Goal: Task Accomplishment & Management: Complete application form

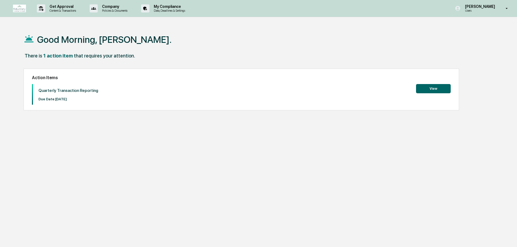
click at [223, 170] on div "Good Morning, [PERSON_NAME]. There is 1 action item that requires your attentio…" at bounding box center [256, 149] width 482 height 247
drag, startPoint x: 31, startPoint y: 67, endPoint x: 16, endPoint y: 35, distance: 35.4
click at [16, 35] on div "Good Morning, Drew. There is 1 action item that requires your attention. Action…" at bounding box center [256, 149] width 482 height 247
drag, startPoint x: 17, startPoint y: 31, endPoint x: 92, endPoint y: 128, distance: 122.0
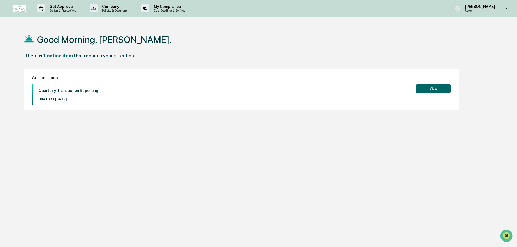
click at [91, 128] on div "Good Morning, Drew. There is 1 action item that requires your attention. Action…" at bounding box center [256, 149] width 482 height 247
click at [92, 128] on div "Good Morning, Drew. There is 1 action item that requires your attention. Action…" at bounding box center [256, 149] width 482 height 247
drag, startPoint x: 88, startPoint y: 139, endPoint x: 27, endPoint y: 38, distance: 118.0
click at [27, 38] on div "Good Morning, Drew. There is 1 action item that requires your attention. Action…" at bounding box center [256, 149] width 482 height 247
click at [13, 40] on div "Good Morning, Drew. There is 1 action item that requires your attention. Action…" at bounding box center [258, 149] width 517 height 247
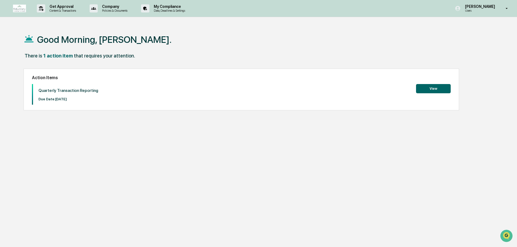
drag, startPoint x: 17, startPoint y: 32, endPoint x: 123, endPoint y: 103, distance: 127.6
click at [123, 103] on div "Good Morning, Drew. There is 1 action item that requires your attention. Action…" at bounding box center [256, 149] width 482 height 247
click at [124, 103] on div "Quarterly Transaction Reporting Due Date: 2025-10-14 View" at bounding box center [241, 94] width 419 height 21
drag, startPoint x: 93, startPoint y: 102, endPoint x: 18, endPoint y: 34, distance: 101.1
click at [18, 34] on div "Good Morning, Drew. There is 1 action item that requires your attention. Action…" at bounding box center [256, 149] width 482 height 247
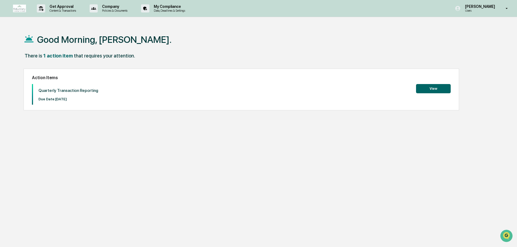
click at [18, 34] on div "Good Morning, Drew. There is 1 action item that requires your attention. Action…" at bounding box center [256, 149] width 482 height 247
drag, startPoint x: 44, startPoint y: 52, endPoint x: 105, endPoint y: 106, distance: 81.7
click at [105, 106] on div "Good Morning, Drew. There is 1 action item that requires your attention. Action…" at bounding box center [256, 149] width 482 height 247
click at [105, 104] on div "Quarterly Transaction Reporting Due Date: 2025-10-14 View" at bounding box center [241, 94] width 419 height 21
drag, startPoint x: 16, startPoint y: 44, endPoint x: 5, endPoint y: 33, distance: 15.9
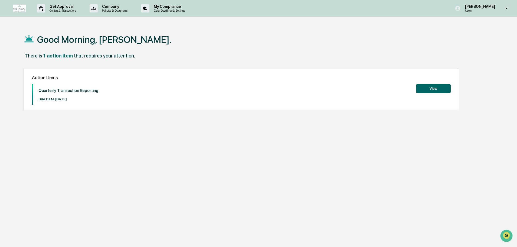
click at [5, 33] on div "Good Morning, Drew. There is 1 action item that requires your attention. Action…" at bounding box center [258, 149] width 517 height 247
drag, startPoint x: 63, startPoint y: 77, endPoint x: 133, endPoint y: 136, distance: 92.1
click at [133, 137] on div "Good Morning, Drew. There is 1 action item that requires your attention. Action…" at bounding box center [258, 149] width 517 height 247
click at [131, 134] on div "Good Morning, Drew. There is 1 action item that requires your attention. Action…" at bounding box center [256, 149] width 482 height 247
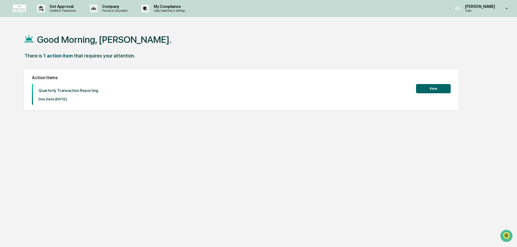
click at [508, 12] on div "Drew Stamp Users" at bounding box center [483, 8] width 68 height 17
click at [380, 43] on div at bounding box center [260, 123] width 520 height 247
click at [205, 52] on div "Good Morning, Drew." at bounding box center [256, 39] width 465 height 27
click at [419, 89] on button "View" at bounding box center [433, 88] width 35 height 9
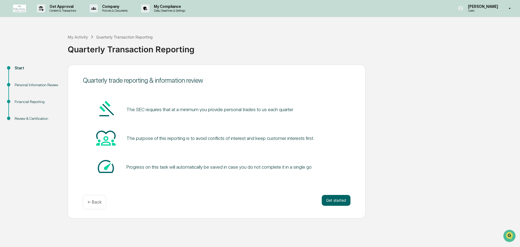
click at [337, 200] on button "Get started" at bounding box center [336, 200] width 29 height 11
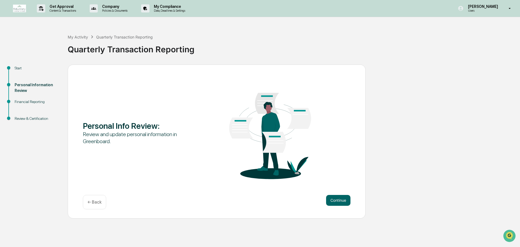
click at [345, 205] on button "Continue" at bounding box center [338, 200] width 24 height 11
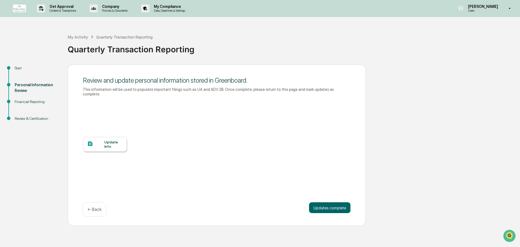
click at [114, 140] on div "Update Info" at bounding box center [113, 144] width 18 height 9
click at [327, 203] on button "Updates complete" at bounding box center [329, 207] width 41 height 11
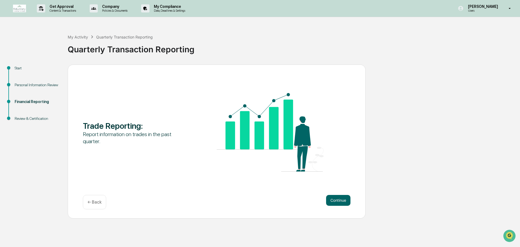
click at [341, 197] on button "Continue" at bounding box center [338, 200] width 24 height 11
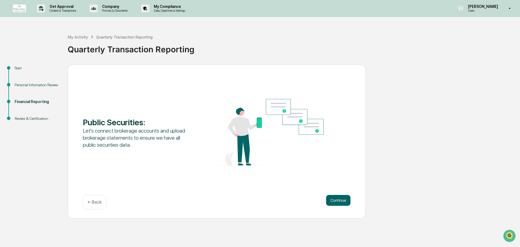
click at [344, 205] on button "Continue" at bounding box center [338, 200] width 24 height 11
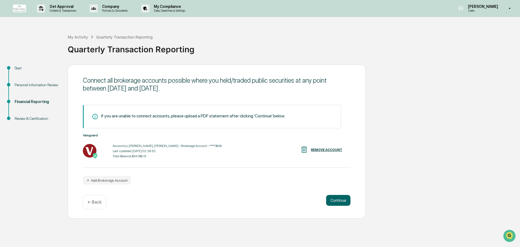
click at [331, 198] on button "Continue" at bounding box center [338, 200] width 24 height 11
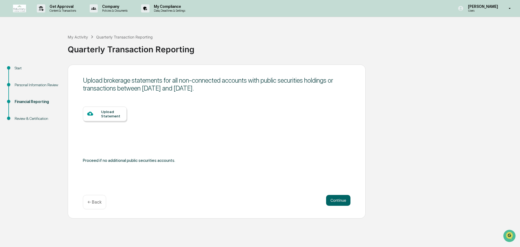
click at [95, 201] on p "← Back" at bounding box center [94, 201] width 14 height 5
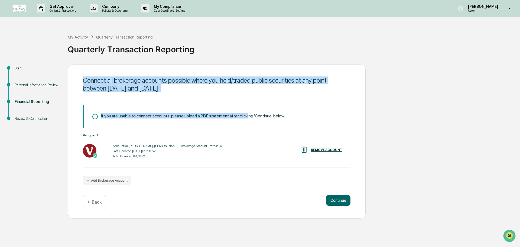
drag, startPoint x: 87, startPoint y: 81, endPoint x: 244, endPoint y: 98, distance: 157.7
click at [244, 98] on div "Connect all brokerage accounts possible where you held/traded public securities…" at bounding box center [217, 141] width 298 height 154
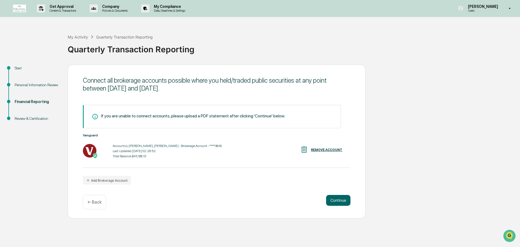
drag, startPoint x: 232, startPoint y: 89, endPoint x: 84, endPoint y: 79, distance: 147.9
click at [83, 79] on div "Connect all brokerage accounts possible where you held/traded public securities…" at bounding box center [217, 141] width 298 height 154
click at [84, 79] on div "Connect all brokerage accounts possible where you held/traded public securities…" at bounding box center [216, 84] width 267 height 16
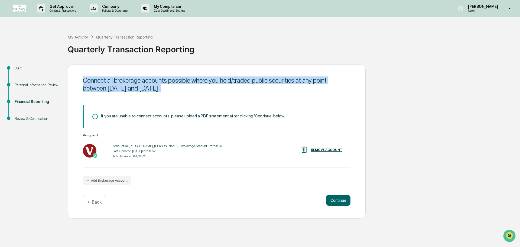
drag, startPoint x: 84, startPoint y: 79, endPoint x: 256, endPoint y: 88, distance: 172.4
click at [256, 88] on div "Connect all brokerage accounts possible where you held/traded public securities…" at bounding box center [216, 84] width 267 height 16
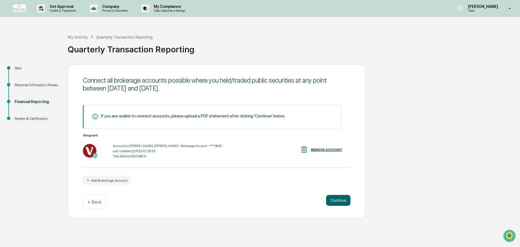
click at [334, 200] on button "Continue" at bounding box center [338, 200] width 24 height 11
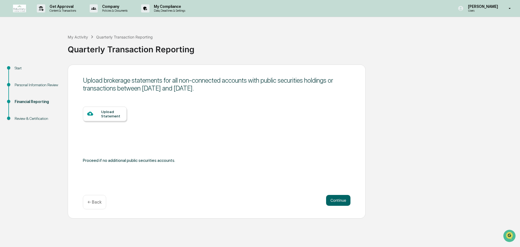
click at [345, 199] on button "Continue" at bounding box center [338, 200] width 24 height 11
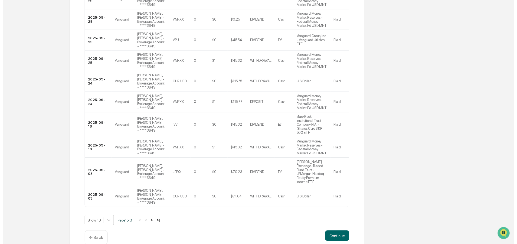
scroll to position [139, 0]
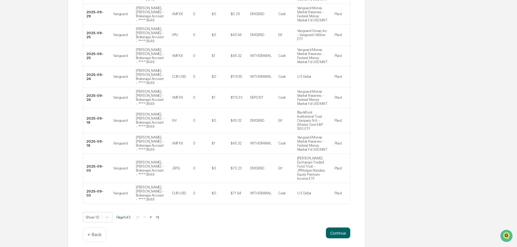
click at [345, 223] on div "Ensure all public security transactions between July 1, 2025 and September 30, …" at bounding box center [217, 88] width 298 height 325
click at [344, 228] on button "Continue" at bounding box center [338, 232] width 24 height 11
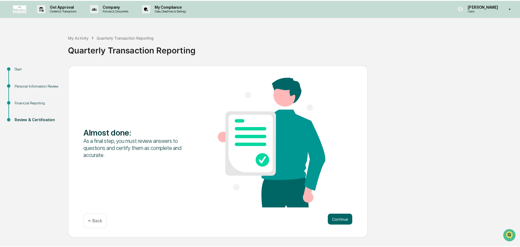
scroll to position [0, 0]
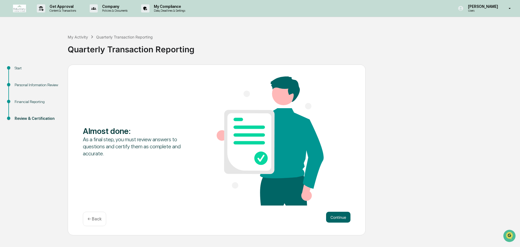
click at [327, 213] on button "Continue" at bounding box center [338, 216] width 24 height 11
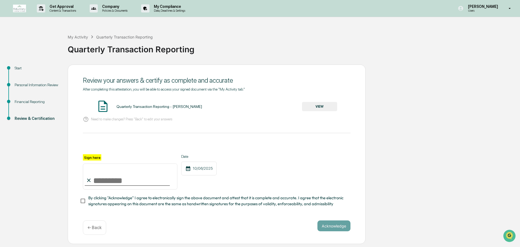
click at [313, 108] on button "VIEW" at bounding box center [319, 106] width 35 height 9
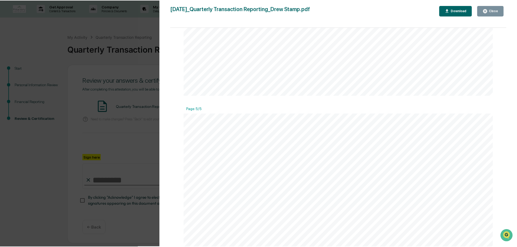
scroll to position [1767, 0]
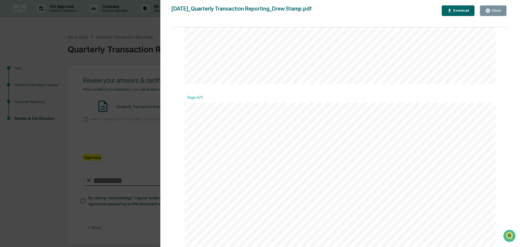
click at [491, 13] on div "Close" at bounding box center [493, 10] width 16 height 5
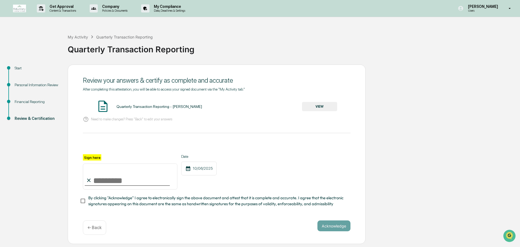
drag, startPoint x: 92, startPoint y: 183, endPoint x: 99, endPoint y: 183, distance: 6.8
click at [92, 183] on input "Sign here" at bounding box center [130, 176] width 94 height 26
type input "**********"
click at [94, 200] on span "By clicking "Acknowledge" I agree to electronically sign the above document and…" at bounding box center [217, 201] width 258 height 12
click at [330, 228] on button "Acknowledge" at bounding box center [333, 225] width 33 height 11
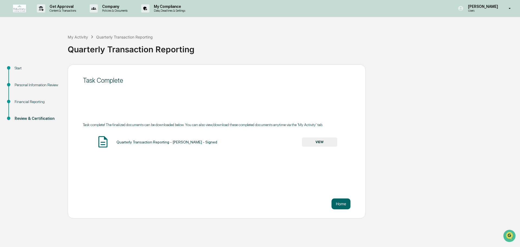
click at [344, 205] on button "Home" at bounding box center [340, 203] width 19 height 11
